Goal: Find specific page/section: Find specific page/section

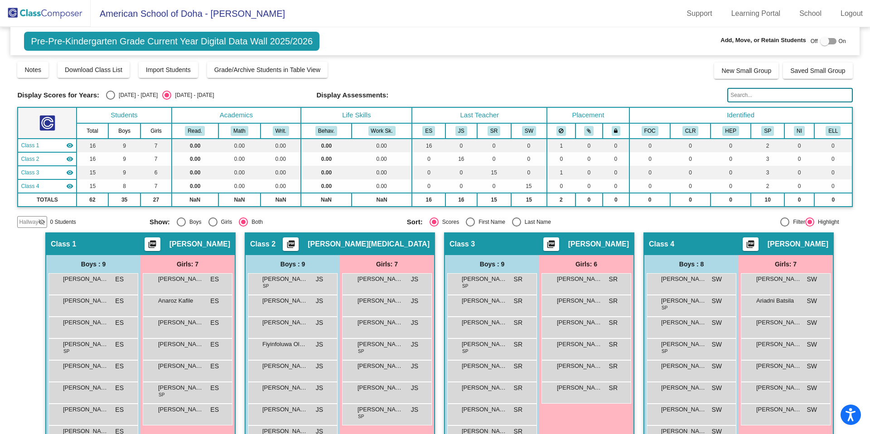
scroll to position [49, 0]
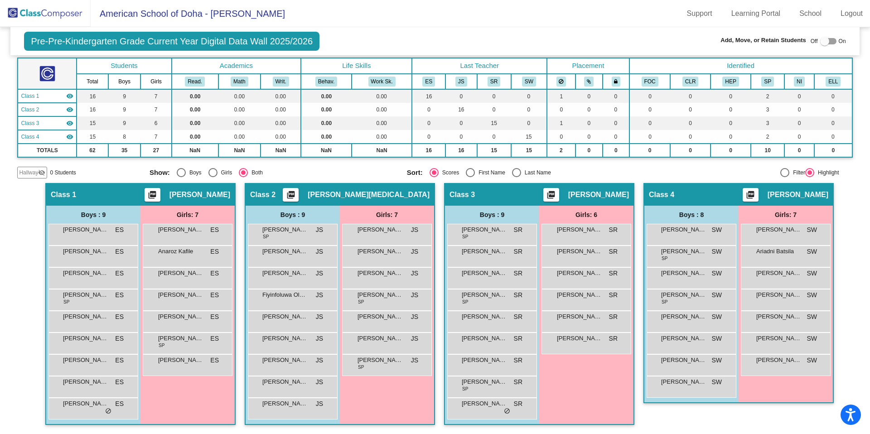
click at [65, 14] on img at bounding box center [45, 13] width 91 height 27
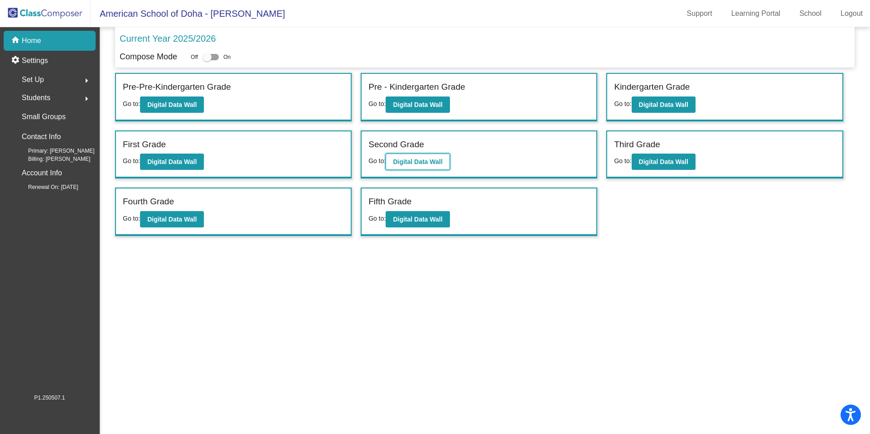
click at [404, 161] on b "Digital Data Wall" at bounding box center [417, 161] width 49 height 7
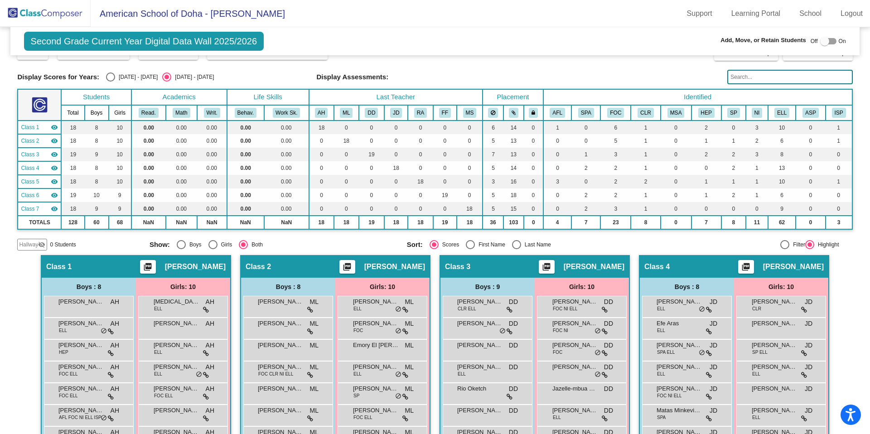
scroll to position [14, 0]
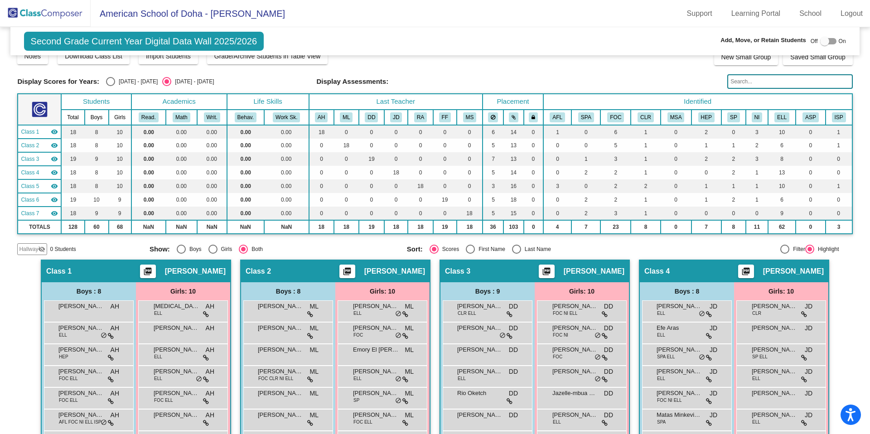
click at [107, 79] on div "Select an option" at bounding box center [110, 81] width 9 height 9
click at [110, 86] on input "[DATE] - [DATE]" at bounding box center [110, 86] width 0 height 0
radio input "true"
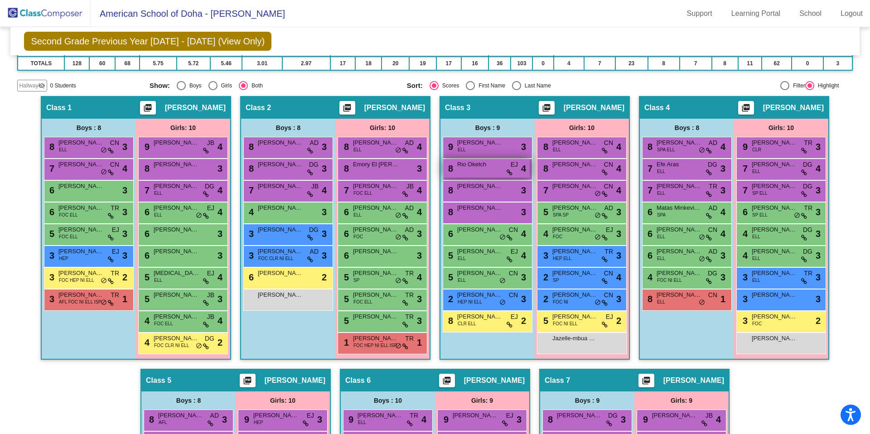
scroll to position [182, 0]
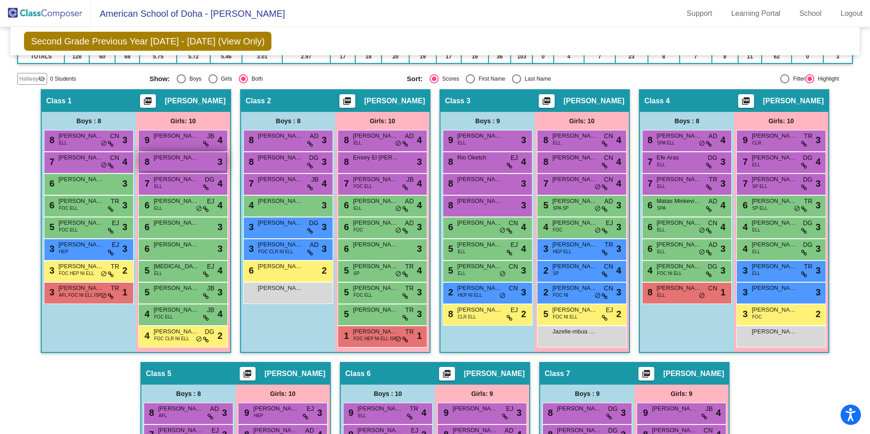
click at [177, 160] on span "[PERSON_NAME] de las [PERSON_NAME]" at bounding box center [176, 157] width 45 height 9
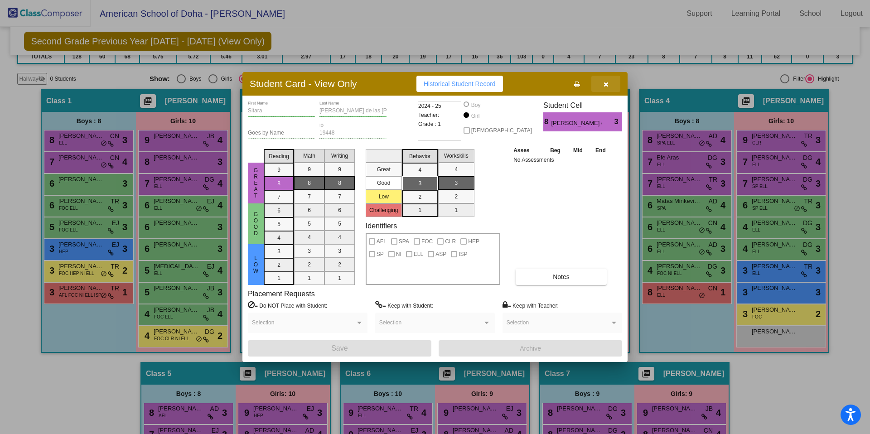
click at [608, 86] on icon "button" at bounding box center [606, 84] width 5 height 6
